Goal: Information Seeking & Learning: Find specific fact

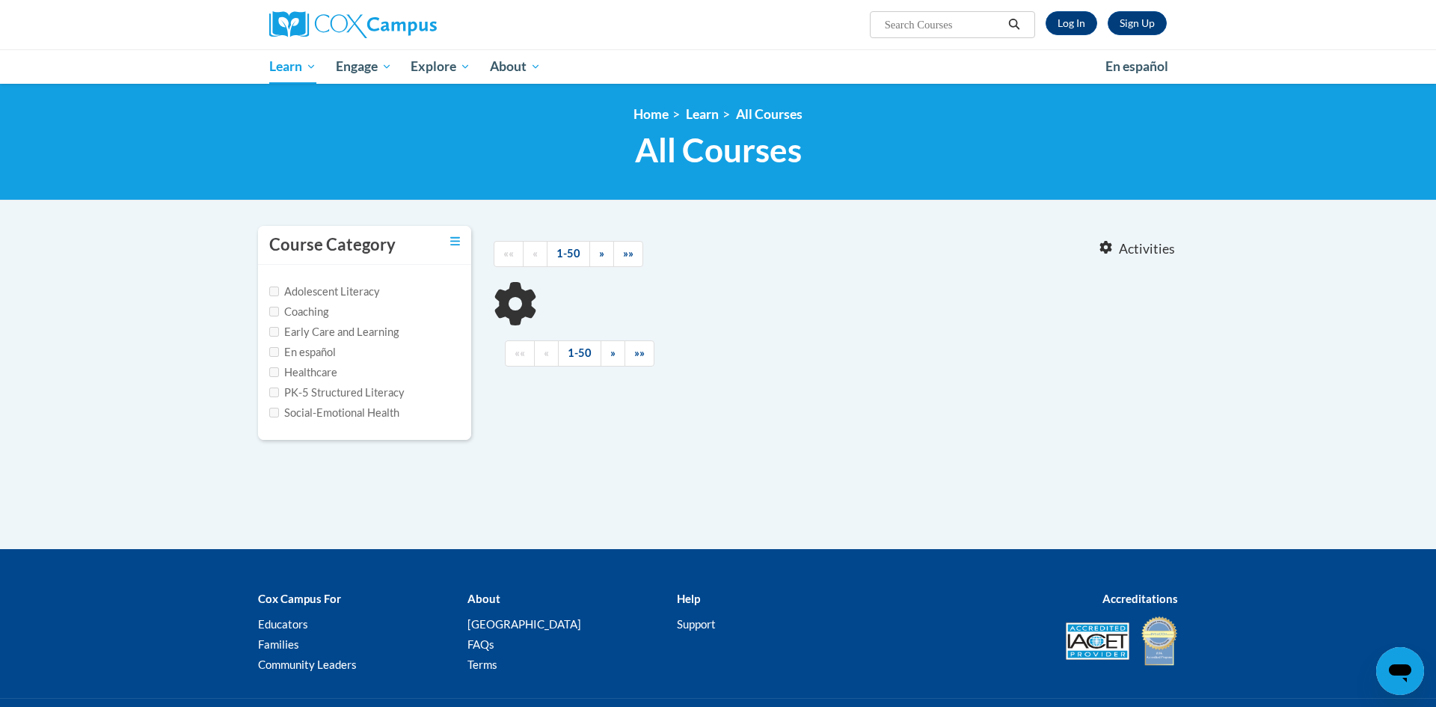
click at [908, 27] on input "Search..." at bounding box center [944, 25] width 120 height 18
paste input "AT125747 -- ST10108069"
type input "AT125839 -- ST10108102AT125747 -- ST10108069"
click at [1020, 21] on icon "Search" at bounding box center [1014, 24] width 13 height 11
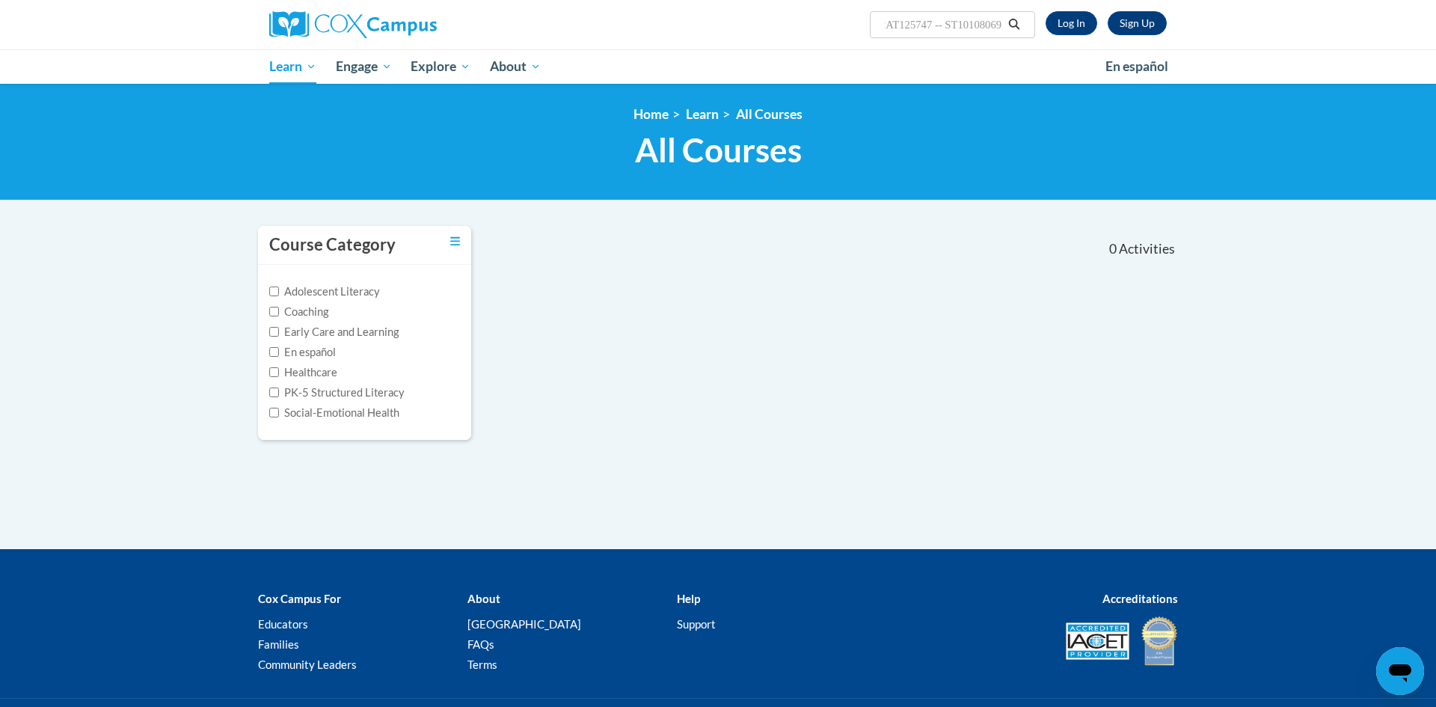
scroll to position [0, 0]
drag, startPoint x: 949, startPoint y: 26, endPoint x: 855, endPoint y: 7, distance: 96.3
click at [855, 7] on div "Sign Up Log In Search Search... AT125839 -- ST10108102AT125747 -- ST10108069" at bounding box center [871, 19] width 613 height 38
type input "ST10108102AT125747 -- ST10108069"
drag, startPoint x: 1003, startPoint y: 27, endPoint x: 877, endPoint y: 9, distance: 127.0
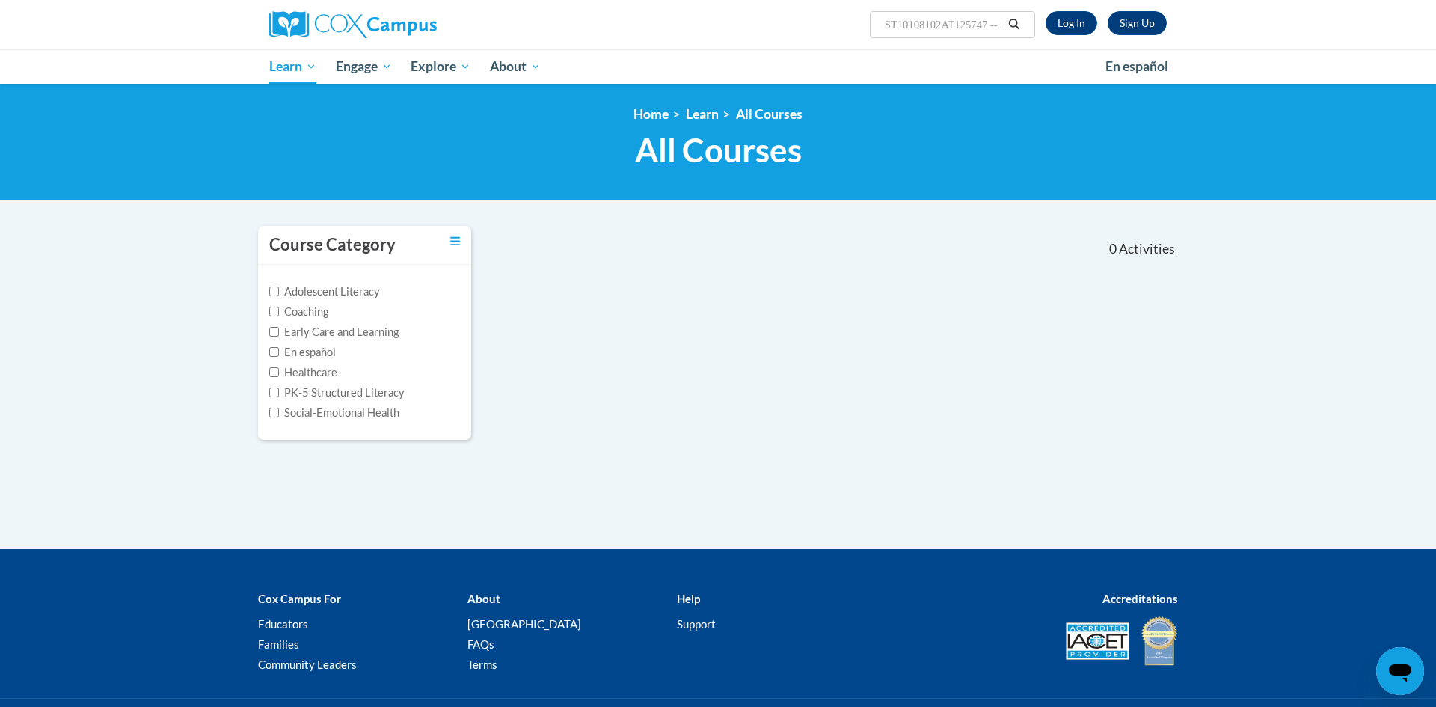
click at [877, 9] on div "Sign Up Log In Search Search... ST10108102AT125747 -- ST10108069" at bounding box center [871, 19] width 613 height 38
paste input "AT125747 -- ST10108069"
drag, startPoint x: 1003, startPoint y: 28, endPoint x: 925, endPoint y: 23, distance: 77.2
click at [925, 23] on input "AT125747 -- ST10108069- ST10108069" at bounding box center [944, 25] width 120 height 18
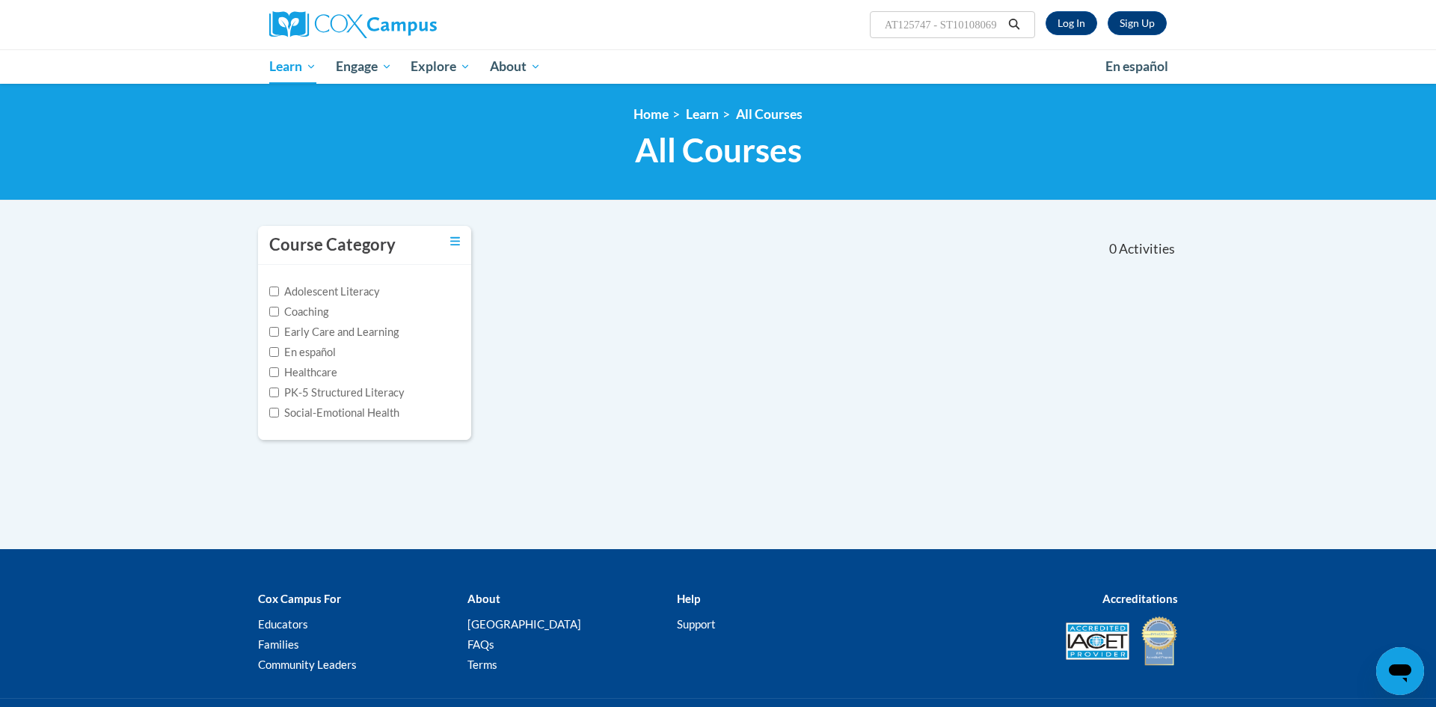
scroll to position [0, 3]
drag, startPoint x: 1003, startPoint y: 27, endPoint x: 939, endPoint y: 23, distance: 63.7
click at [939, 23] on input "AT125747 - ST10108069" at bounding box center [944, 25] width 120 height 18
type input "AT125747"
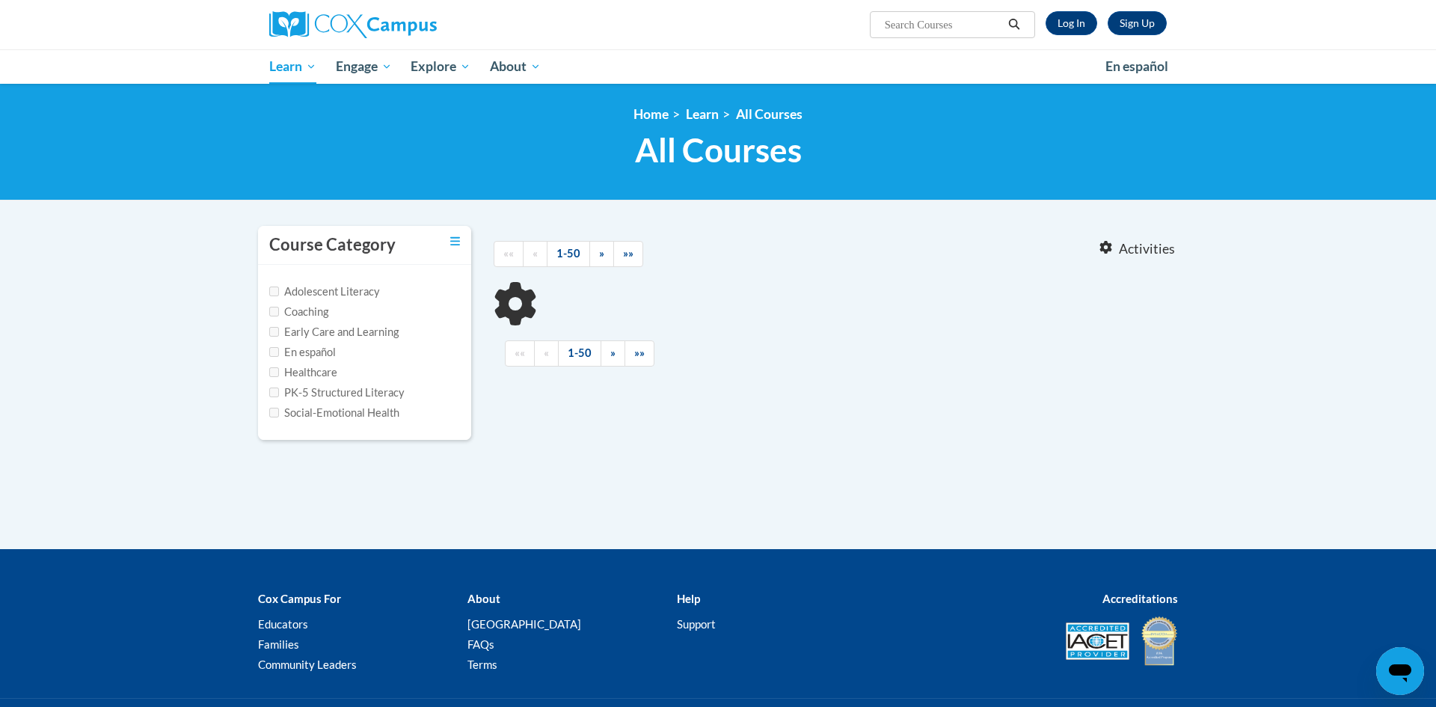
type input "AT125747"
